Goal: Task Accomplishment & Management: Use online tool/utility

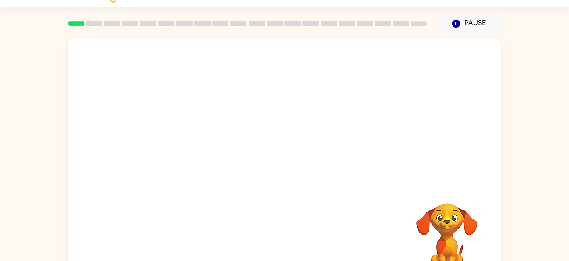
scroll to position [35, 0]
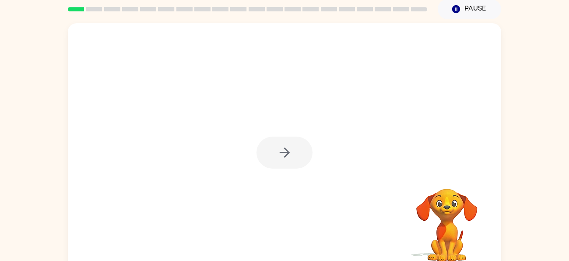
click at [292, 148] on div at bounding box center [285, 153] width 56 height 32
click at [284, 151] on icon "button" at bounding box center [284, 152] width 15 height 15
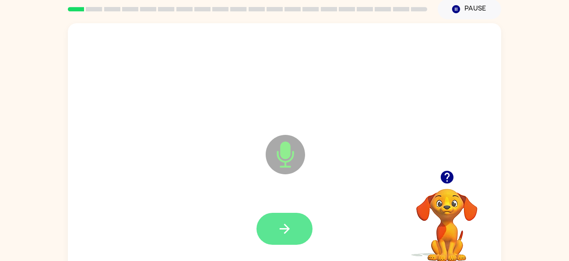
click at [296, 222] on button "button" at bounding box center [285, 229] width 56 height 32
click at [291, 230] on icon "button" at bounding box center [284, 228] width 15 height 15
click at [296, 215] on button "button" at bounding box center [285, 229] width 56 height 32
click at [283, 220] on button "button" at bounding box center [285, 229] width 56 height 32
click at [298, 225] on button "button" at bounding box center [285, 229] width 56 height 32
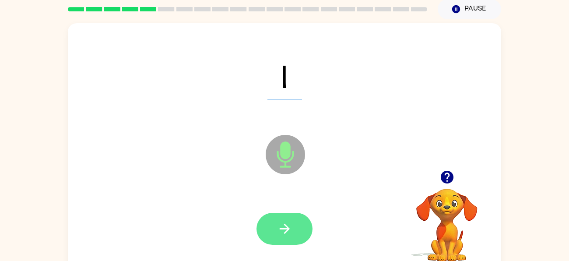
click at [289, 224] on icon "button" at bounding box center [284, 228] width 15 height 15
click at [278, 233] on icon "button" at bounding box center [284, 228] width 15 height 15
click at [291, 235] on icon "button" at bounding box center [284, 228] width 15 height 15
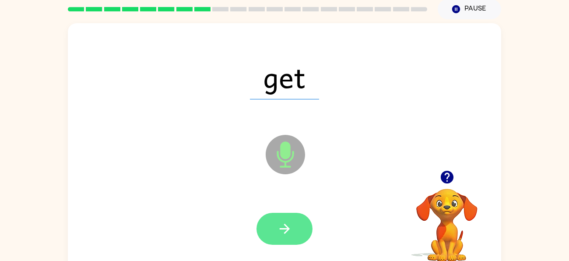
click at [293, 237] on button "button" at bounding box center [285, 229] width 56 height 32
click at [298, 235] on button "button" at bounding box center [285, 229] width 56 height 32
click at [283, 228] on icon "button" at bounding box center [284, 228] width 15 height 15
click at [279, 223] on icon "button" at bounding box center [284, 228] width 15 height 15
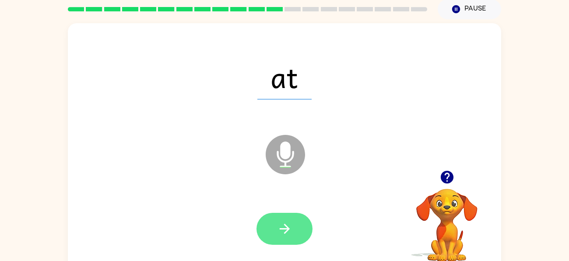
click at [291, 228] on icon "button" at bounding box center [284, 228] width 15 height 15
click at [285, 221] on icon "button" at bounding box center [284, 228] width 15 height 15
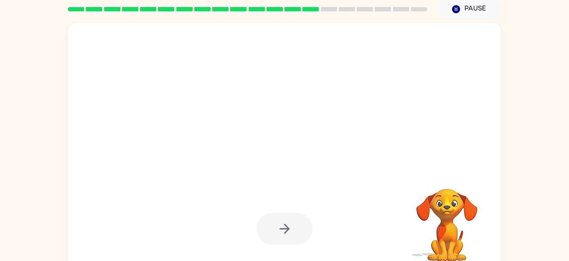
click at [276, 230] on div at bounding box center [285, 229] width 56 height 32
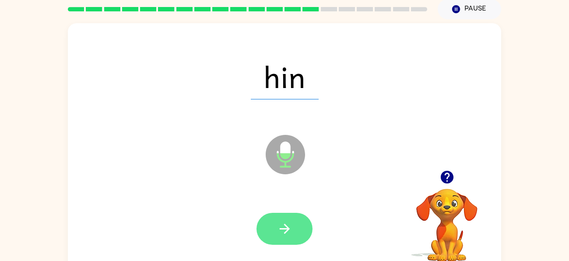
click at [281, 233] on icon "button" at bounding box center [284, 228] width 15 height 15
click at [279, 222] on icon "button" at bounding box center [284, 228] width 15 height 15
click at [274, 226] on button "button" at bounding box center [285, 229] width 56 height 32
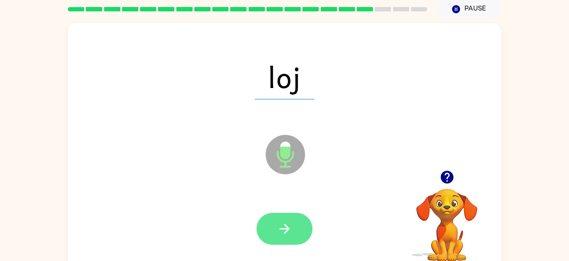
click at [269, 215] on button "button" at bounding box center [285, 229] width 56 height 32
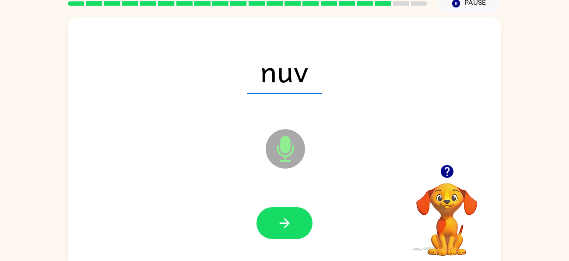
scroll to position [41, 0]
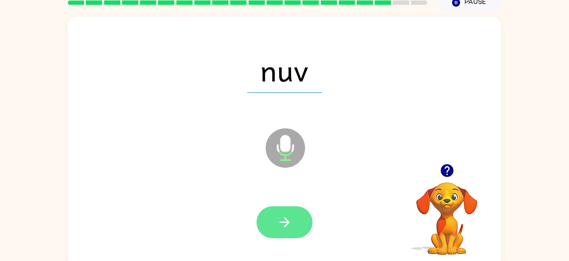
click at [279, 217] on icon "button" at bounding box center [284, 222] width 15 height 15
click at [290, 225] on icon "button" at bounding box center [284, 222] width 15 height 15
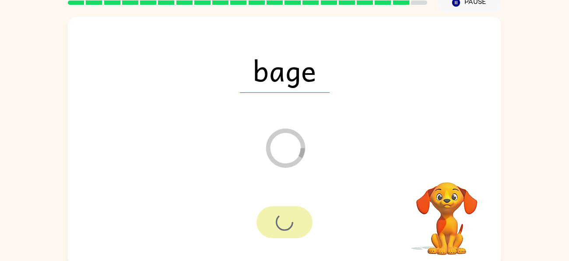
scroll to position [32, 0]
